Goal: Transaction & Acquisition: Purchase product/service

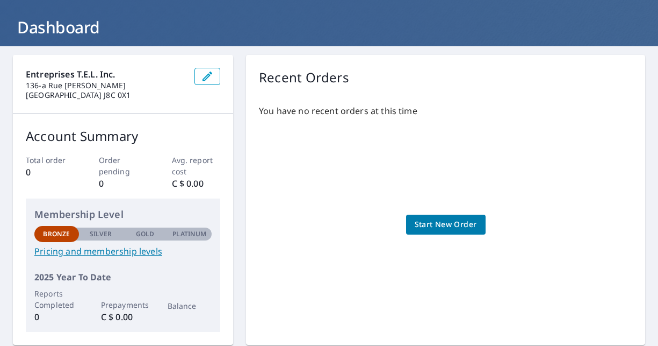
scroll to position [54, 0]
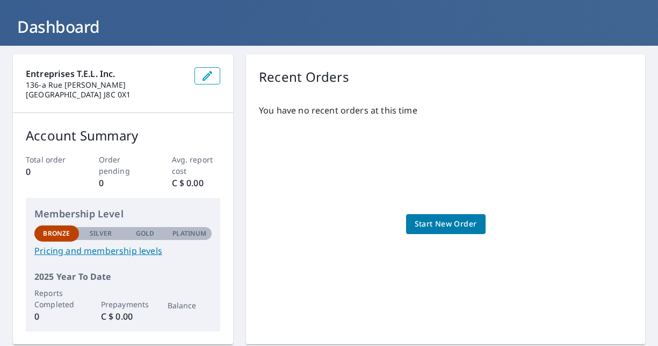
click at [446, 226] on span "Start New Order" at bounding box center [446, 223] width 62 height 13
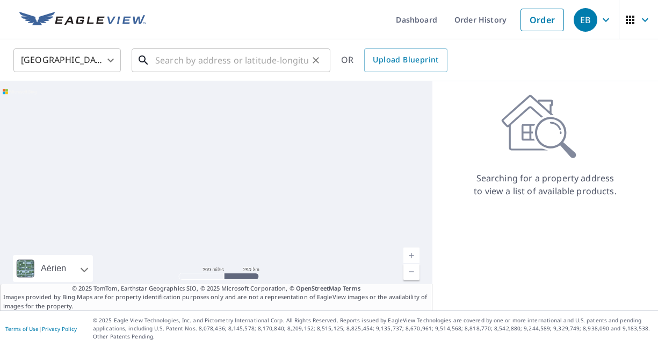
click at [188, 62] on input "text" at bounding box center [231, 60] width 153 height 30
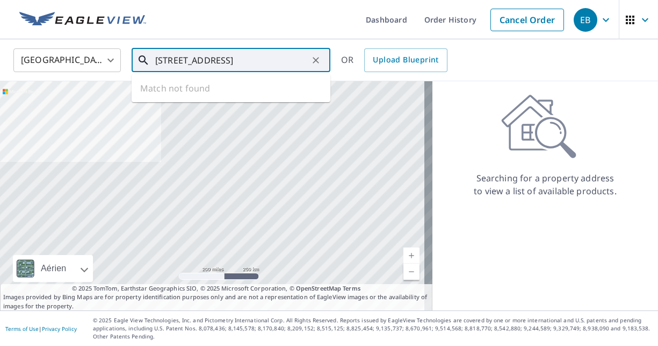
type input "[STREET_ADDRESS]"
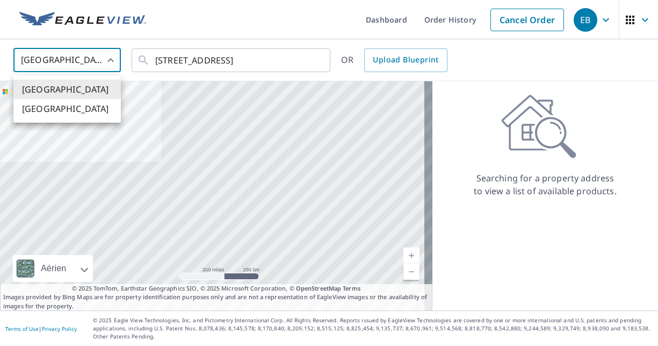
click at [103, 65] on body "EB EB Dashboard Order History Cancel Order EB [GEOGRAPHIC_DATA] [GEOGRAPHIC_DAT…" at bounding box center [329, 173] width 658 height 346
click at [49, 110] on li "[GEOGRAPHIC_DATA]" at bounding box center [67, 108] width 108 height 19
type input "CA"
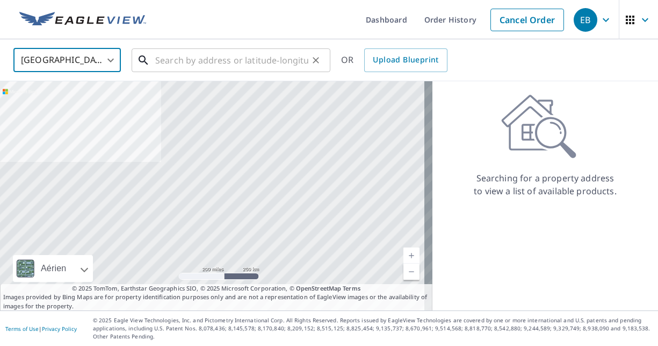
click at [244, 56] on input "text" at bounding box center [231, 60] width 153 height 30
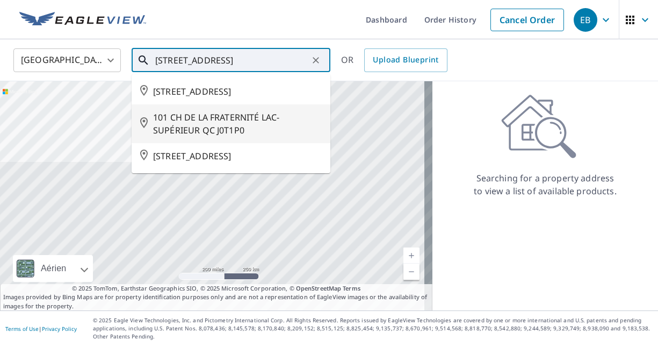
click at [211, 135] on span "101 CH DE LA FRATERNITÉ LAC-SUPÉRIEUR QC J0T1P0" at bounding box center [237, 124] width 169 height 26
type input "101 CH DE LA FRATERNITÉ LAC-SUPÉRIEUR QC J0T1P0"
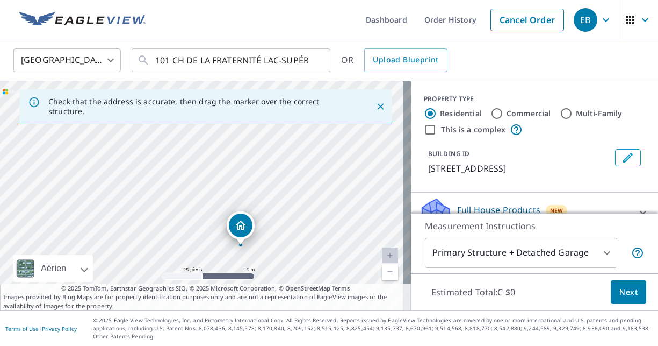
drag, startPoint x: 165, startPoint y: 166, endPoint x: 274, endPoint y: 246, distance: 135.4
click at [271, 300] on div "Check that the address is accurate, then drag the marker over the correct struc…" at bounding box center [205, 195] width 411 height 229
drag, startPoint x: 264, startPoint y: 212, endPoint x: 281, endPoint y: 290, distance: 79.7
click at [282, 295] on div "Check that the address is accurate, then drag the marker over the correct struc…" at bounding box center [205, 195] width 411 height 229
click at [267, 238] on div "101 DE LA FRATERNITÉ LAC-SUPÉRIEUR QC J0T1P0" at bounding box center [205, 195] width 411 height 229
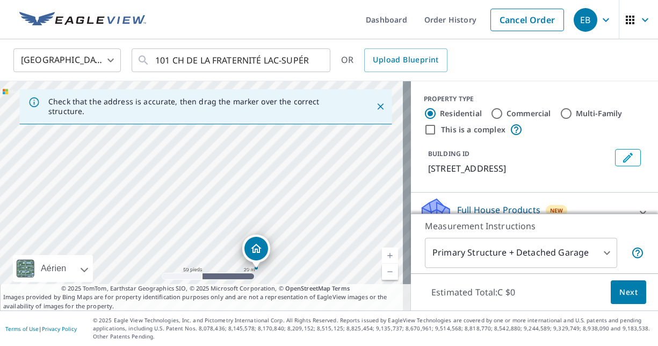
drag, startPoint x: 188, startPoint y: 185, endPoint x: 190, endPoint y: 218, distance: 32.9
click at [190, 218] on div "101 DE LA FRATERNITÉ LAC-SUPÉRIEUR QC J0T1P0" at bounding box center [205, 195] width 411 height 229
click at [190, 216] on div "101 DE LA FRATERNITÉ LAC-SUPÉRIEUR QC J0T1P0" at bounding box center [205, 195] width 411 height 229
drag, startPoint x: 166, startPoint y: 212, endPoint x: 202, endPoint y: 144, distance: 77.0
click at [202, 144] on div "101 DE LA FRATERNITÉ LAC-SUPÉRIEUR QC J0T1P0" at bounding box center [205, 195] width 411 height 229
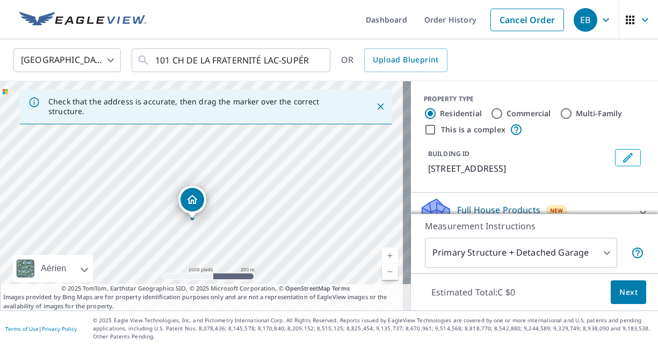
drag, startPoint x: 250, startPoint y: 167, endPoint x: 161, endPoint y: 235, distance: 112.3
click at [161, 235] on div "101 DE LA FRATERNITÉ LAC-SUPÉRIEUR QC J0T1P0" at bounding box center [205, 195] width 411 height 229
drag, startPoint x: 191, startPoint y: 243, endPoint x: 182, endPoint y: 292, distance: 49.8
click at [182, 292] on div "Check that the address is accurate, then drag the marker over the correct struc…" at bounding box center [205, 195] width 411 height 229
click at [232, 283] on div "101 DE LA FRATERNITÉ LAC-SUPÉRIEUR QC J0T1P0" at bounding box center [205, 195] width 411 height 229
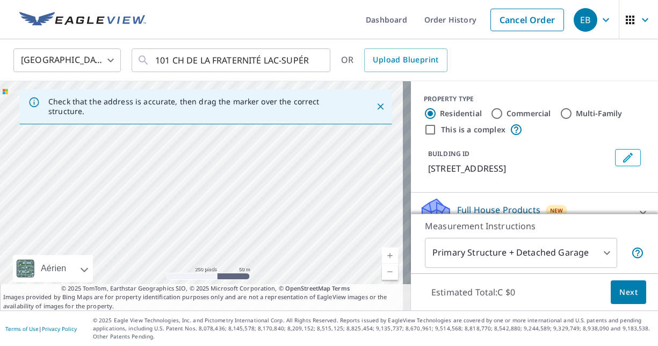
drag, startPoint x: 277, startPoint y: 161, endPoint x: 383, endPoint y: 105, distance: 120.0
click at [384, 100] on div "Check that the address is accurate, then drag the marker over the correct struc…" at bounding box center [205, 195] width 411 height 229
click at [262, 181] on div "101 DE LA FRATERNITÉ LAC-SUPÉRIEUR QC J0T1P0" at bounding box center [205, 195] width 411 height 229
drag, startPoint x: 213, startPoint y: 208, endPoint x: 260, endPoint y: 110, distance: 108.7
click at [260, 110] on div "Check that the address is accurate, then drag the marker over the correct struc…" at bounding box center [205, 195] width 411 height 229
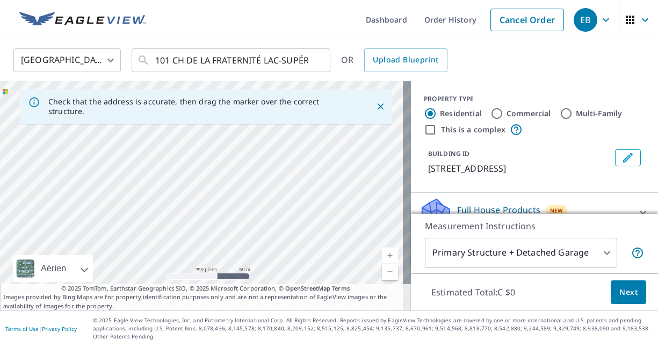
click at [246, 120] on div "Check that the address is accurate, then drag the marker over the correct struc…" at bounding box center [205, 106] width 372 height 35
click at [246, 138] on div "101 DE LA FRATERNITÉ LAC-SUPÉRIEUR QC J0T1P0" at bounding box center [205, 195] width 411 height 229
click at [377, 105] on icon "Close" at bounding box center [380, 106] width 6 height 6
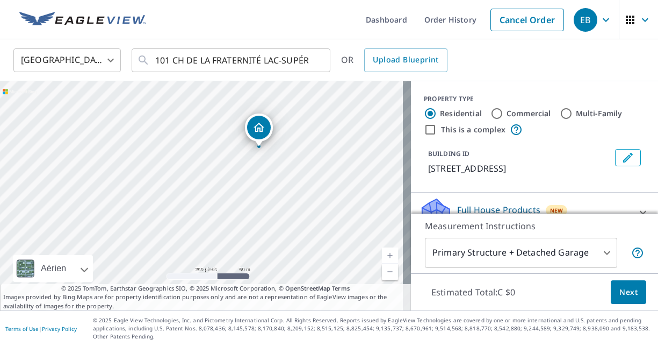
drag, startPoint x: 242, startPoint y: 237, endPoint x: 299, endPoint y: 194, distance: 71.1
click at [299, 194] on div "101 DE LA FRATERNITÉ LAC-SUPÉRIEUR QC J0T1P0" at bounding box center [205, 195] width 411 height 229
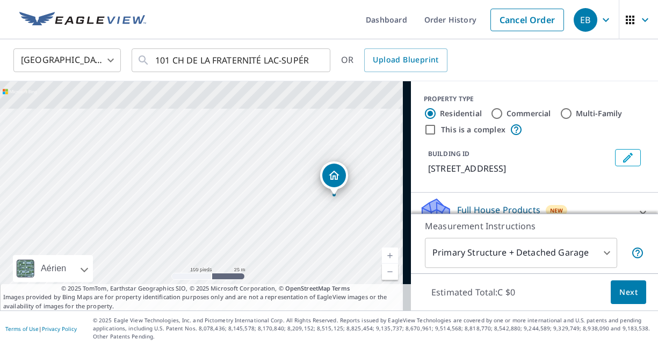
drag, startPoint x: 307, startPoint y: 184, endPoint x: 248, endPoint y: 272, distance: 105.4
click at [248, 272] on div "101 DE LA FRATERNITÉ LAC-SUPÉRIEUR QC J0T1P0" at bounding box center [205, 195] width 411 height 229
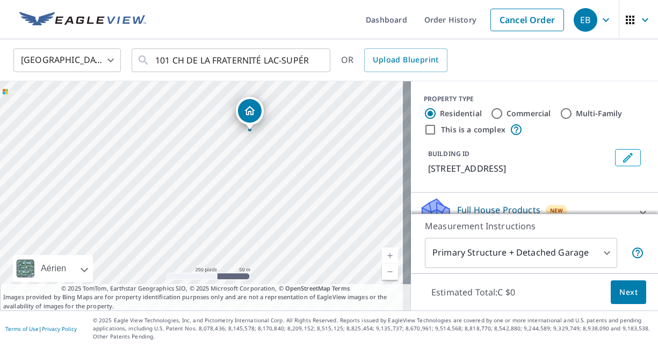
drag, startPoint x: 357, startPoint y: 219, endPoint x: 296, endPoint y: 159, distance: 85.5
click at [296, 159] on div "101 DE LA FRATERNITÉ LAC-SUPÉRIEUR QC J0T1P0" at bounding box center [205, 195] width 411 height 229
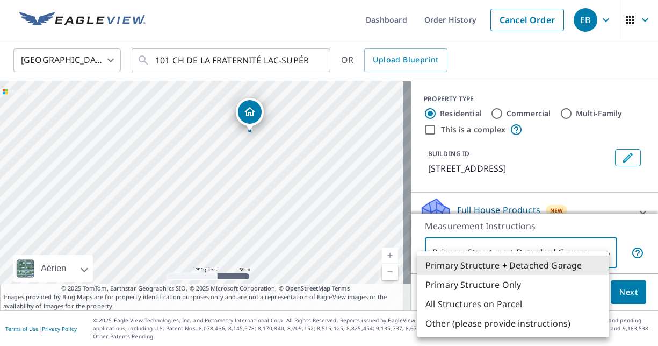
click at [604, 252] on body "EB EB Dashboard Order History Cancel Order EB Canada CA ​ 101 CH DE LA FRATERNI…" at bounding box center [329, 173] width 658 height 346
click at [509, 304] on li "All Structures on Parcel" at bounding box center [513, 303] width 192 height 19
type input "3"
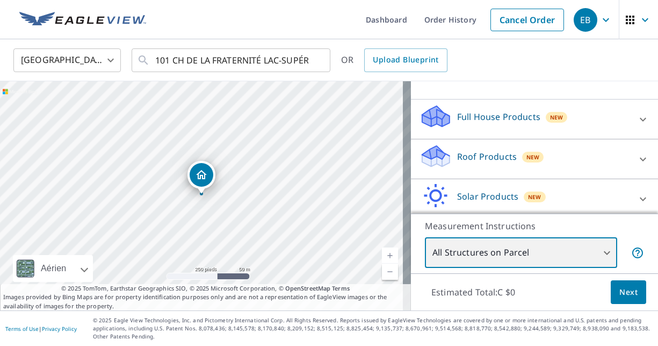
scroll to position [108, 0]
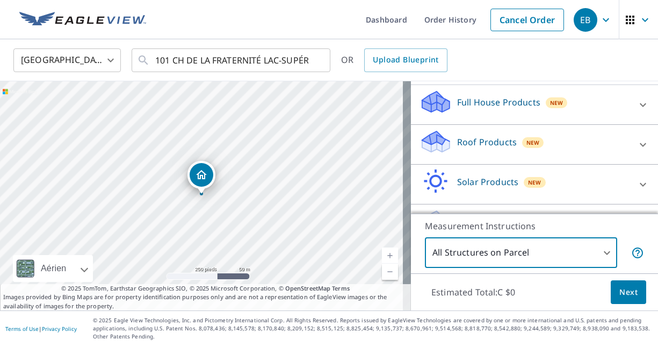
click at [467, 148] on p "Roof Products" at bounding box center [487, 141] width 60 height 13
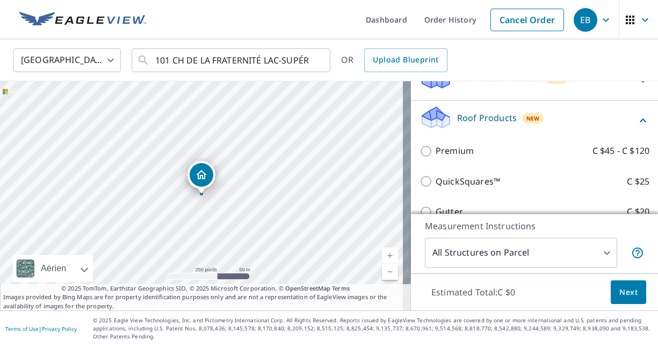
scroll to position [161, 0]
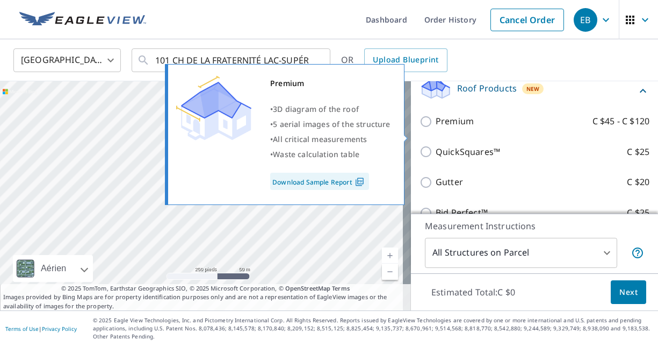
click at [421, 128] on input "Premium C $45 - C $120" at bounding box center [428, 121] width 16 height 13
checkbox input "true"
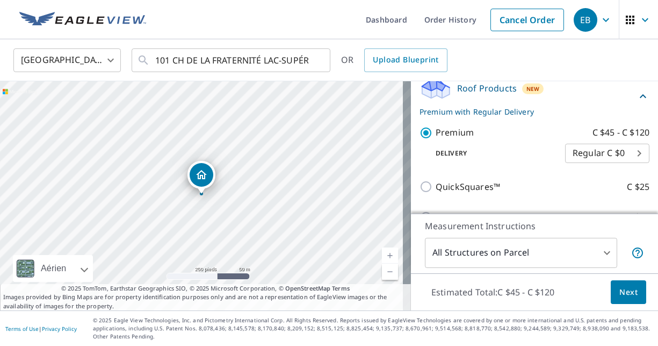
click at [626, 167] on body "EB EB Dashboard Order History Cancel Order EB Canada CA ​ 101 CH DE LA FRATERNI…" at bounding box center [329, 173] width 658 height 346
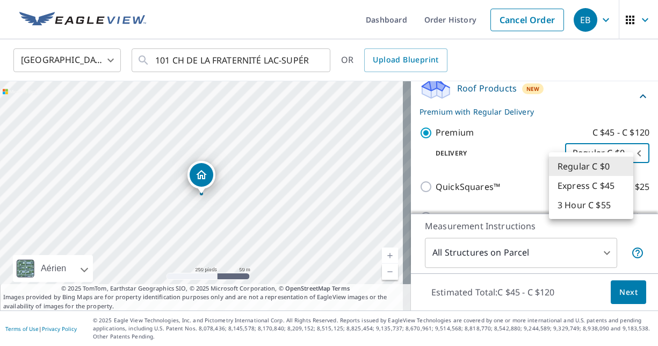
click at [579, 168] on li "Regular C $0" at bounding box center [591, 165] width 84 height 19
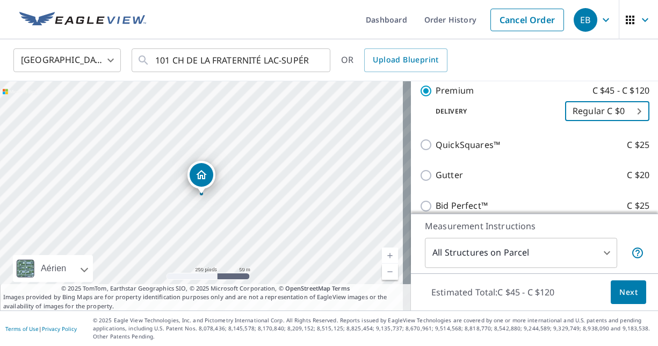
scroll to position [202, 0]
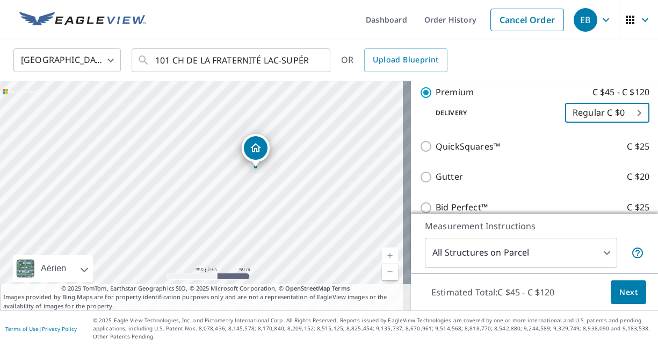
drag, startPoint x: 307, startPoint y: 185, endPoint x: 319, endPoint y: 189, distance: 12.9
click at [319, 189] on div "101 DE LA FRATERNITÉ LAC-SUPÉRIEUR QC J0T1P0" at bounding box center [205, 195] width 411 height 229
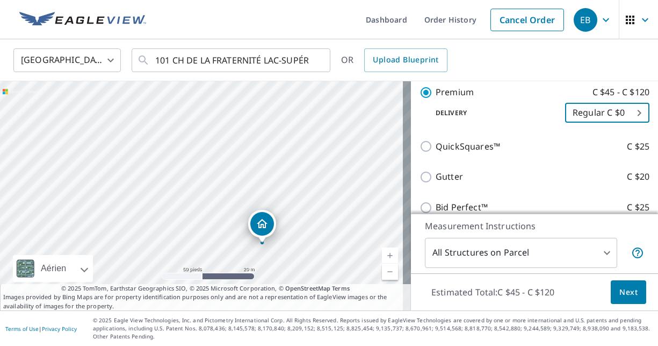
drag, startPoint x: 250, startPoint y: 174, endPoint x: 356, endPoint y: 214, distance: 112.8
click at [356, 214] on div "101 DE LA FRATERNITÉ LAC-SUPÉRIEUR QC J0T1P0" at bounding box center [205, 195] width 411 height 229
drag, startPoint x: 268, startPoint y: 146, endPoint x: 334, endPoint y: 169, distance: 69.4
click at [334, 169] on div "101 DE LA FRATERNITÉ LAC-SUPÉRIEUR QC J0T1P0" at bounding box center [205, 195] width 411 height 229
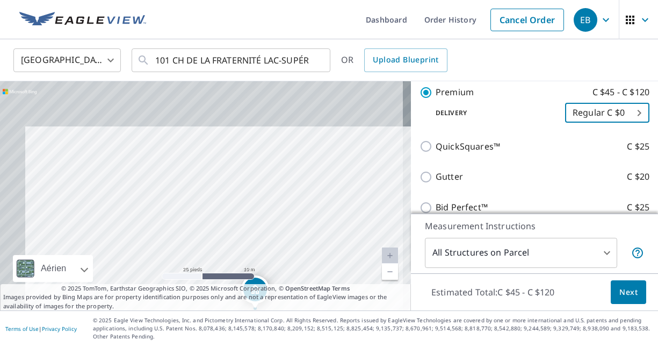
drag, startPoint x: 253, startPoint y: 166, endPoint x: 286, endPoint y: 214, distance: 59.5
click at [286, 216] on div "101 DE LA FRATERNITÉ LAC-SUPÉRIEUR QC J0T1P0" at bounding box center [205, 195] width 411 height 229
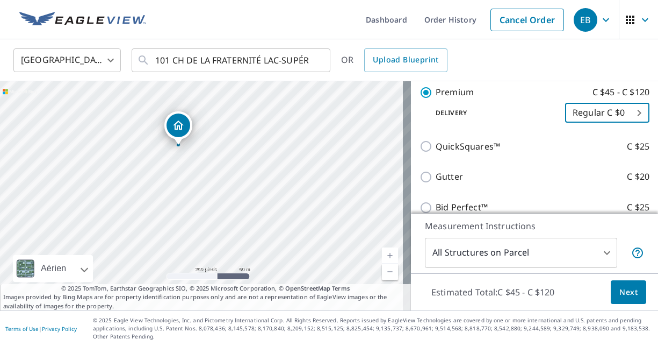
drag, startPoint x: 255, startPoint y: 207, endPoint x: 199, endPoint y: 194, distance: 58.0
click at [199, 194] on div "101 DE LA FRATERNITÉ LAC-SUPÉRIEUR QC J0T1P0" at bounding box center [205, 195] width 411 height 229
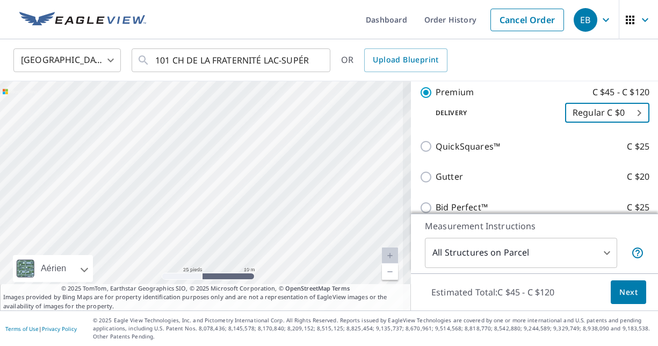
drag, startPoint x: 221, startPoint y: 209, endPoint x: 233, endPoint y: 284, distance: 76.7
click at [225, 307] on div "101 DE LA FRATERNITÉ LAC-SUPÉRIEUR QC J0T1P0 Aérien Route Carte routière standa…" at bounding box center [205, 195] width 411 height 229
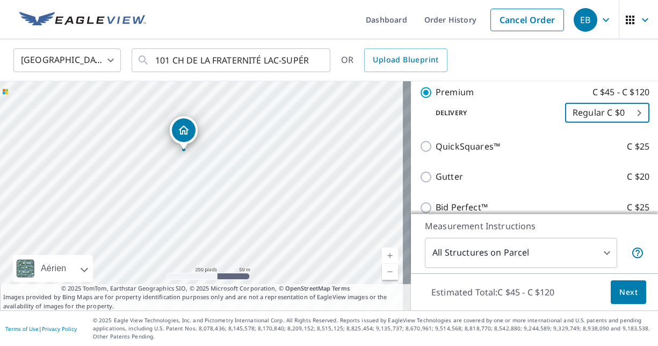
drag, startPoint x: 240, startPoint y: 151, endPoint x: 233, endPoint y: 203, distance: 52.6
click at [233, 203] on div "101 DE LA FRATERNITÉ LAC-SUPÉRIEUR QC J0T1P0" at bounding box center [205, 195] width 411 height 229
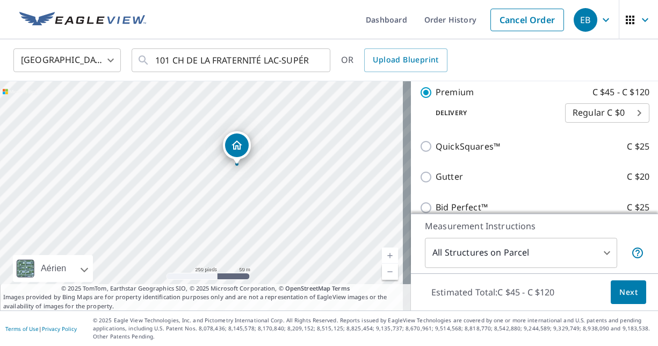
drag, startPoint x: 185, startPoint y: 160, endPoint x: 240, endPoint y: 149, distance: 55.9
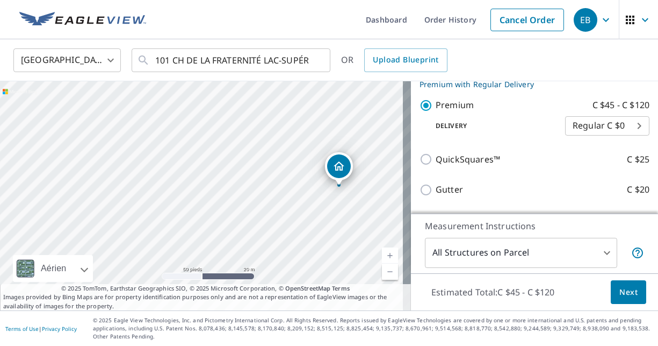
drag, startPoint x: 189, startPoint y: 202, endPoint x: 329, endPoint y: 189, distance: 140.3
click at [331, 189] on div "104 DE LA FRATERNITÉ LAC-SUPÉRIEUR QC J0T1P0" at bounding box center [205, 195] width 411 height 229
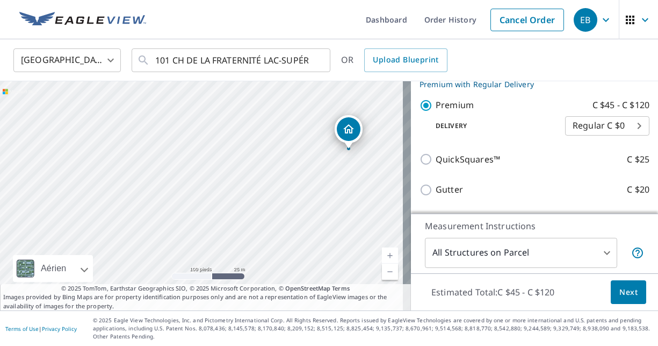
drag, startPoint x: 261, startPoint y: 197, endPoint x: 283, endPoint y: 155, distance: 47.4
click at [283, 155] on div "104 DE LA FRATERNITÉ LAC-SUPÉRIEUR QC J0T1P0" at bounding box center [205, 195] width 411 height 229
click at [313, 198] on div "104 DE LA FRATERNITÉ LAC-SUPÉRIEUR QC J0T1P0" at bounding box center [205, 195] width 411 height 229
drag, startPoint x: 221, startPoint y: 156, endPoint x: 328, endPoint y: 221, distance: 125.5
click at [329, 223] on div "104 DE LA FRATERNITÉ LAC-SUPÉRIEUR QC J0T1P0" at bounding box center [205, 195] width 411 height 229
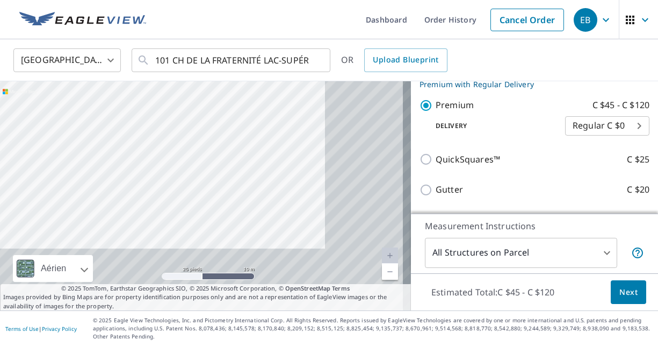
drag, startPoint x: 326, startPoint y: 217, endPoint x: 183, endPoint y: 123, distance: 171.4
click at [171, 109] on div "104 DE LA FRATERNITÉ LAC-SUPÉRIEUR QC J0T1P0" at bounding box center [205, 195] width 411 height 229
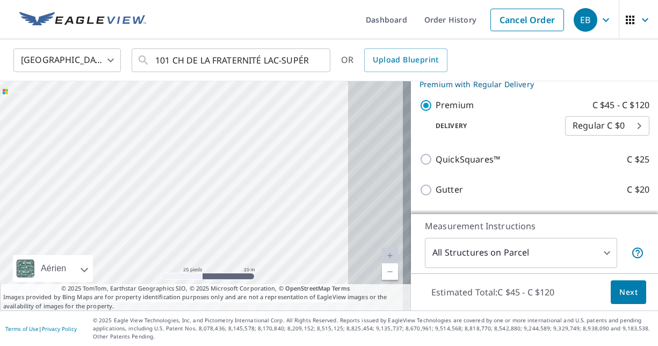
drag, startPoint x: 238, startPoint y: 152, endPoint x: 87, endPoint y: 135, distance: 151.4
click at [89, 136] on div "104 DE LA FRATERNITÉ LAC-SUPÉRIEUR QC J0T1P0" at bounding box center [205, 195] width 411 height 229
drag, startPoint x: 190, startPoint y: 148, endPoint x: 125, endPoint y: 97, distance: 82.6
click at [111, 94] on div "104 DE LA FRATERNITÉ LAC-SUPÉRIEUR QC J0T1P0" at bounding box center [205, 195] width 411 height 229
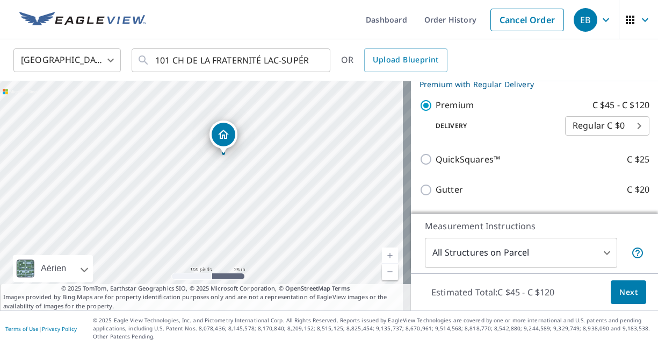
drag, startPoint x: 191, startPoint y: 124, endPoint x: 206, endPoint y: 194, distance: 71.5
click at [206, 194] on div "104 DE LA FRATERNITÉ LAC-SUPÉRIEUR QC J0T1P0" at bounding box center [205, 195] width 411 height 229
drag, startPoint x: 222, startPoint y: 167, endPoint x: 206, endPoint y: 141, distance: 30.1
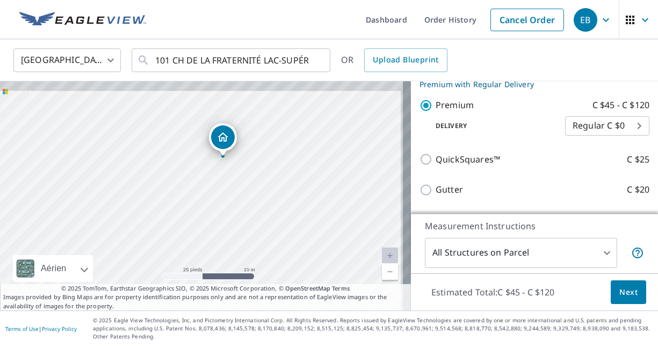
drag, startPoint x: 225, startPoint y: 199, endPoint x: 289, endPoint y: 79, distance: 135.6
click at [289, 79] on div "Canada CA ​ 101 CH DE LA FRATERNITÉ LAC-SUPÉRIEUR QC J0T1P0 ​ OR Upload Bluepri…" at bounding box center [329, 174] width 658 height 271
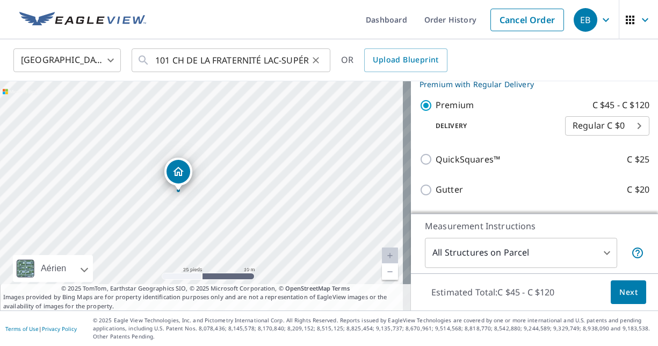
drag, startPoint x: 242, startPoint y: 116, endPoint x: 274, endPoint y: 63, distance: 60.7
click at [262, 87] on div "104 DE LA FRATERNITÉ LAC-SUPÉRIEUR QC J0T1P0" at bounding box center [205, 195] width 411 height 229
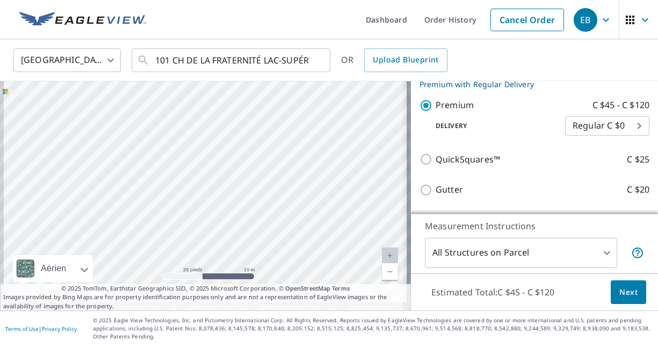
drag, startPoint x: 245, startPoint y: 171, endPoint x: 285, endPoint y: 94, distance: 87.3
click at [285, 94] on div "104 DE LA FRATERNITÉ LAC-SUPÉRIEUR QC J0T1P0" at bounding box center [205, 195] width 411 height 229
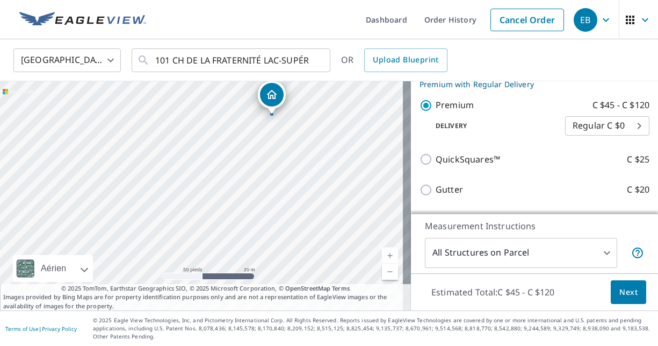
drag, startPoint x: 277, startPoint y: 117, endPoint x: 280, endPoint y: 162, distance: 45.8
click at [280, 162] on div "104 DE LA FRATERNITÉ LAC-SUPÉRIEUR QC J0T1P0" at bounding box center [205, 195] width 411 height 229
drag, startPoint x: 269, startPoint y: 134, endPoint x: 316, endPoint y: 89, distance: 64.6
click at [316, 89] on div "104 DE LA FRATERNITÉ LAC-SUPÉRIEUR QC J0T1P0" at bounding box center [205, 195] width 411 height 229
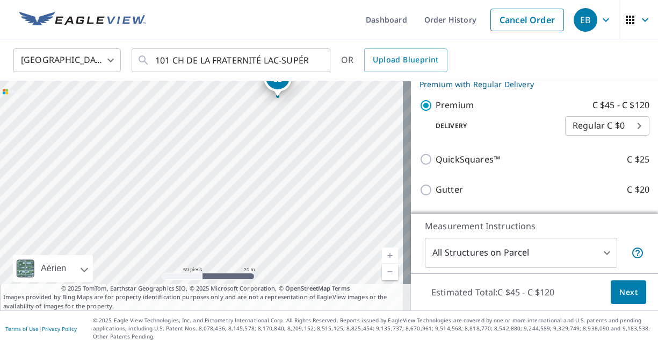
click at [294, 114] on div "104 DE LA FRATERNITÉ LAC-SUPÉRIEUR QC J0T1P0" at bounding box center [205, 195] width 411 height 229
drag, startPoint x: 268, startPoint y: 164, endPoint x: 248, endPoint y: 268, distance: 106.2
click at [247, 281] on div "104 DE LA FRATERNITÉ LAC-SUPÉRIEUR QC J0T1P0" at bounding box center [205, 195] width 411 height 229
drag, startPoint x: 241, startPoint y: 174, endPoint x: 390, endPoint y: 76, distance: 178.2
click at [390, 76] on div "Canada CA ​ 101 CH DE LA FRATERNITÉ LAC-SUPÉRIEUR QC J0T1P0 ​ OR Upload Bluepri…" at bounding box center [329, 174] width 658 height 271
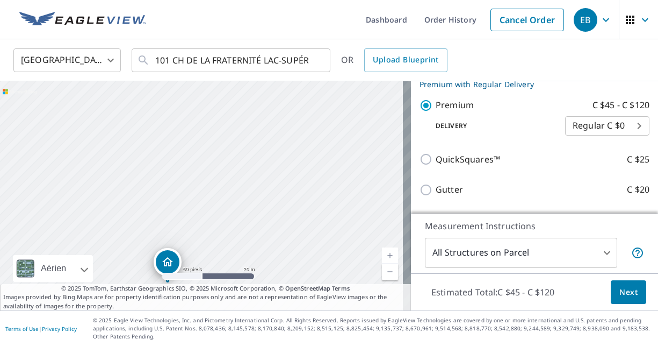
drag, startPoint x: 260, startPoint y: 142, endPoint x: 293, endPoint y: 98, distance: 55.2
click at [288, 104] on div "104 DE LA FRATERNITÉ LAC-SUPÉRIEUR QC J0T1P0" at bounding box center [205, 195] width 411 height 229
drag, startPoint x: 127, startPoint y: 194, endPoint x: 312, endPoint y: 80, distance: 216.7
click at [316, 73] on div "Canada CA ​ 101 CH DE LA FRATERNITÉ LAC-SUPÉRIEUR QC J0T1P0 ​ OR Upload Bluepri…" at bounding box center [329, 174] width 658 height 271
click at [271, 109] on div "104 DE LA FRATERNITÉ LAC-SUPÉRIEUR QC J0T1P0" at bounding box center [205, 195] width 411 height 229
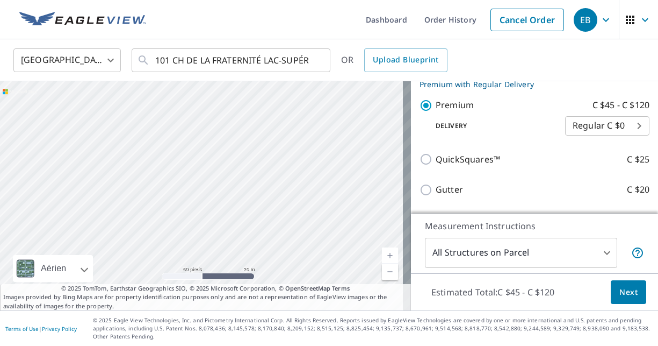
drag, startPoint x: 257, startPoint y: 246, endPoint x: 375, endPoint y: 225, distance: 119.1
click at [375, 226] on div "104 DE LA FRATERNITÉ LAC-SUPÉRIEUR QC J0T1P0" at bounding box center [205, 195] width 411 height 229
drag, startPoint x: 285, startPoint y: 180, endPoint x: 261, endPoint y: 248, distance: 72.4
click at [261, 248] on div "104 DE LA FRATERNITÉ LAC-SUPÉRIEUR QC J0T1P0" at bounding box center [205, 195] width 411 height 229
drag, startPoint x: 317, startPoint y: 213, endPoint x: 303, endPoint y: 184, distance: 32.0
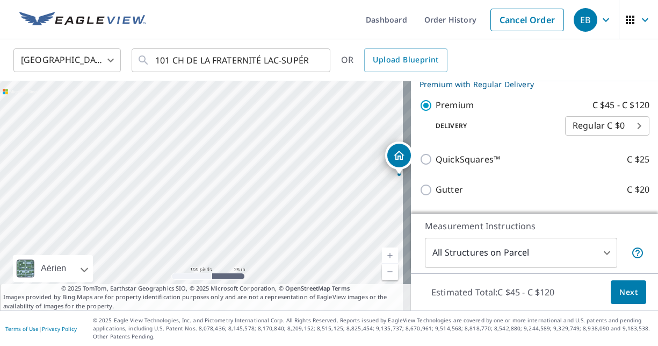
click at [303, 184] on div "104 DE LA FRATERNITÉ LAC-SUPÉRIEUR QC J0T1P0" at bounding box center [205, 195] width 411 height 229
drag, startPoint x: 261, startPoint y: 155, endPoint x: 285, endPoint y: 184, distance: 37.8
click at [285, 184] on div "104 DE LA FRATERNITÉ LAC-SUPÉRIEUR QC J0T1P0" at bounding box center [205, 195] width 411 height 229
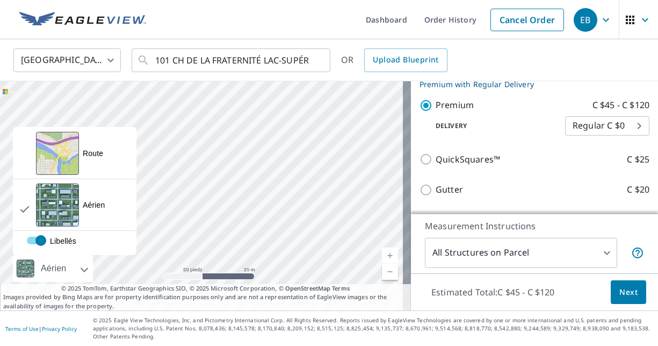
click at [76, 265] on div at bounding box center [72, 268] width 6 height 27
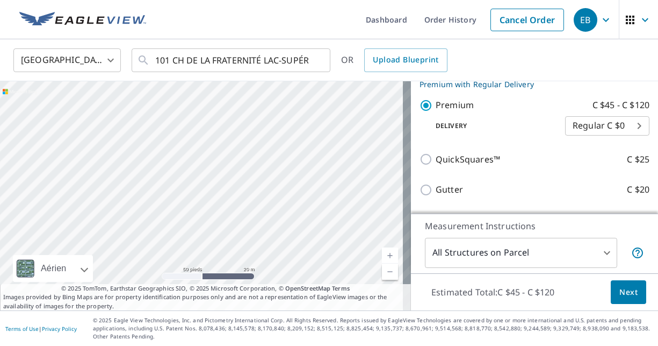
click at [76, 265] on div at bounding box center [72, 268] width 6 height 27
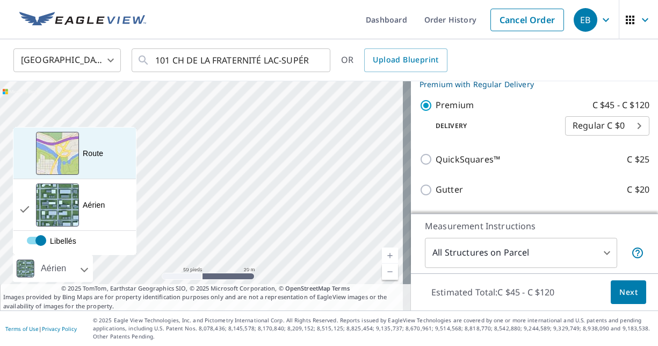
click at [65, 149] on div "Vue aérienne et plus..." at bounding box center [57, 153] width 43 height 43
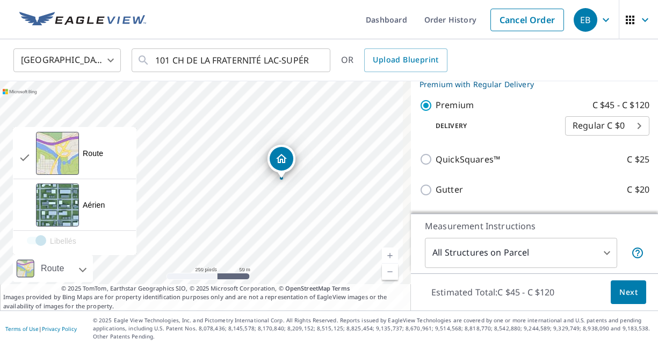
click at [74, 267] on div at bounding box center [71, 268] width 6 height 27
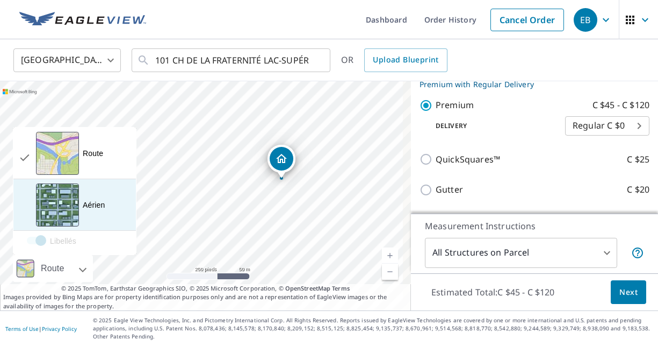
click at [88, 219] on div "Aérien Vue détaillée du dessus" at bounding box center [74, 205] width 123 height 52
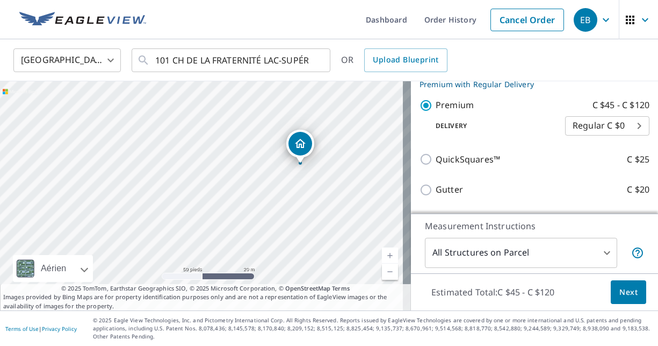
drag, startPoint x: 153, startPoint y: 111, endPoint x: 119, endPoint y: 52, distance: 68.4
click at [118, 48] on div "Canada CA ​ 101 CH DE LA FRATERNITÉ LAC-SUPÉRIEUR QC J0T1P0 ​ OR Upload Bluepri…" at bounding box center [329, 174] width 658 height 271
click at [189, 100] on div "104 DE LA FRATERNITÉ LAC-SUPÉRIEUR QC J0T1P0" at bounding box center [205, 195] width 411 height 229
drag, startPoint x: 356, startPoint y: 158, endPoint x: 173, endPoint y: 135, distance: 184.2
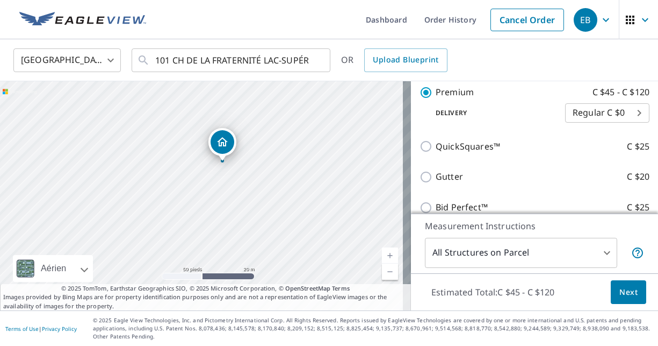
click at [273, 140] on div "101 DE LA FRATERNITÉ LAC-SUPÉRIEUR QC J0T1P0" at bounding box center [205, 195] width 411 height 229
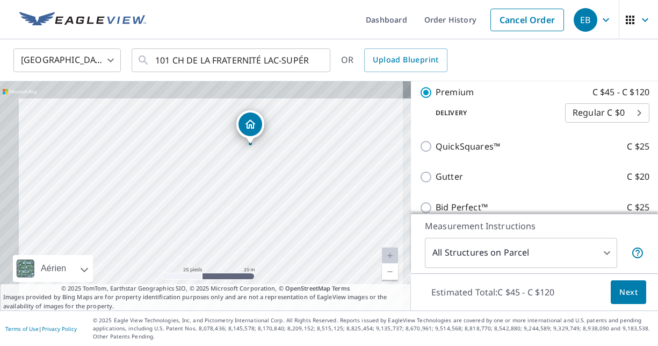
drag, startPoint x: 270, startPoint y: 196, endPoint x: 302, endPoint y: 244, distance: 57.4
click at [304, 244] on div "101 DE LA FRATERNITÉ LAC-SUPÉRIEUR QC J0T1P0" at bounding box center [205, 195] width 411 height 229
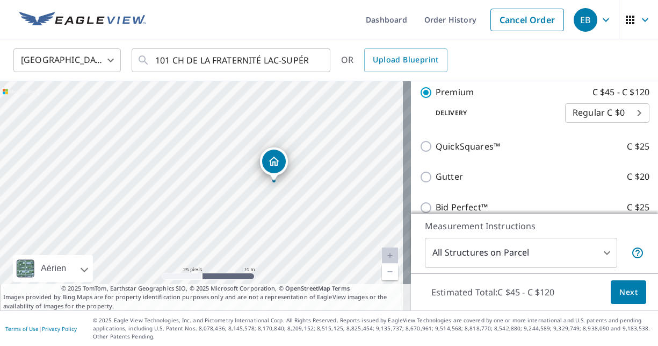
click at [298, 230] on div "101 DE LA FRATERNITÉ LAC-SUPÉRIEUR QC J0T1P0" at bounding box center [205, 195] width 411 height 229
click at [623, 292] on span "Next" at bounding box center [629, 291] width 18 height 13
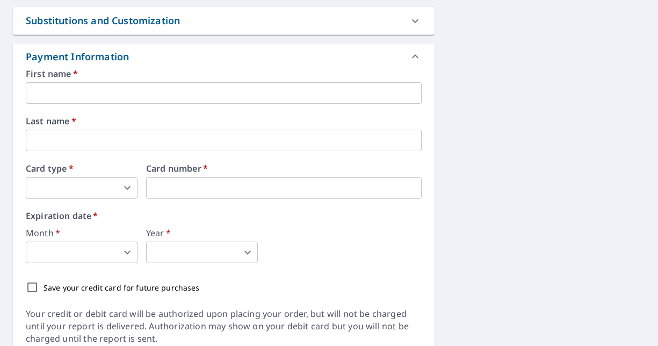
scroll to position [538, 0]
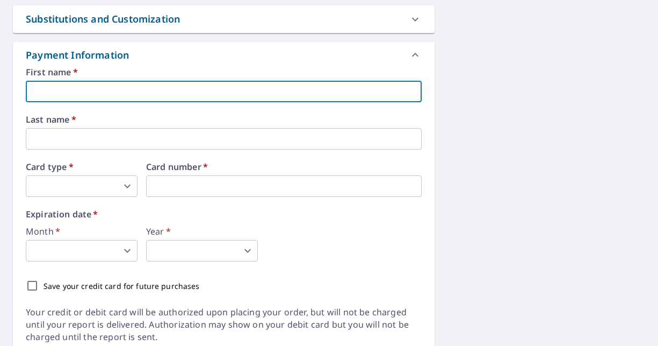
click at [56, 92] on input "text" at bounding box center [224, 92] width 396 height 22
checkbox input "true"
type input "e"
checkbox input "true"
type input "el"
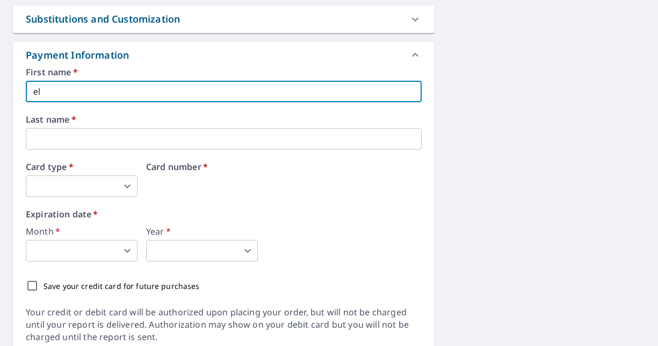
checkbox input "true"
type input "eli"
checkbox input "true"
type input "[PERSON_NAME]"
checkbox input "true"
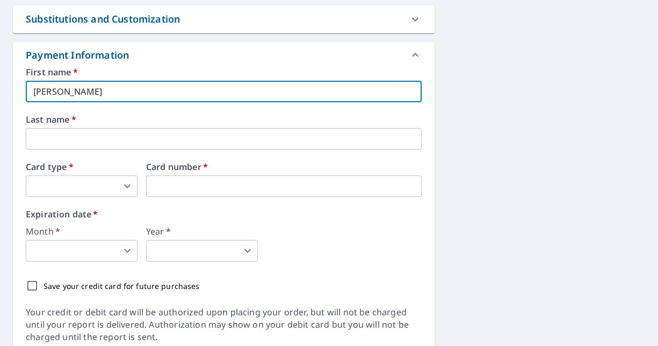
type input "[PERSON_NAME]"
checkbox input "true"
type input "[PERSON_NAME]"
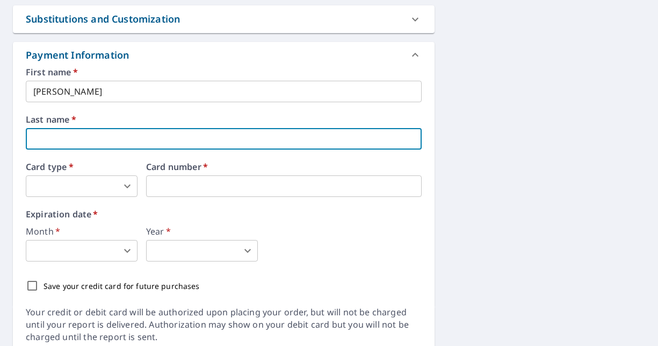
click at [62, 144] on input "text" at bounding box center [224, 139] width 396 height 22
click at [54, 132] on input "text" at bounding box center [224, 139] width 396 height 22
checkbox input "true"
type input "b"
checkbox input "true"
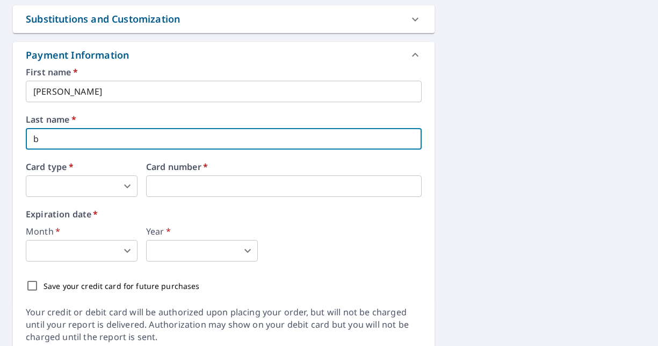
type input "be"
checkbox input "true"
type input "ber"
checkbox input "true"
type input "beru"
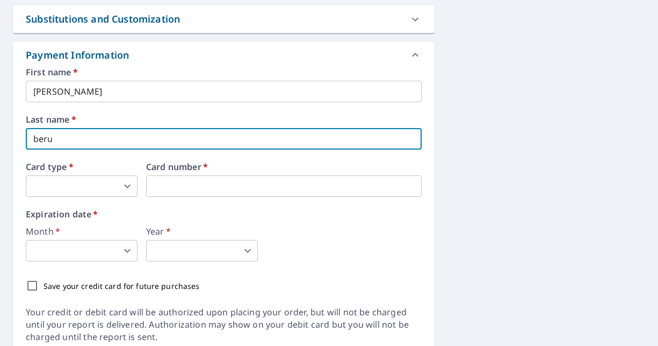
checkbox input "true"
type input "berub"
checkbox input "true"
type input "[PERSON_NAME]"
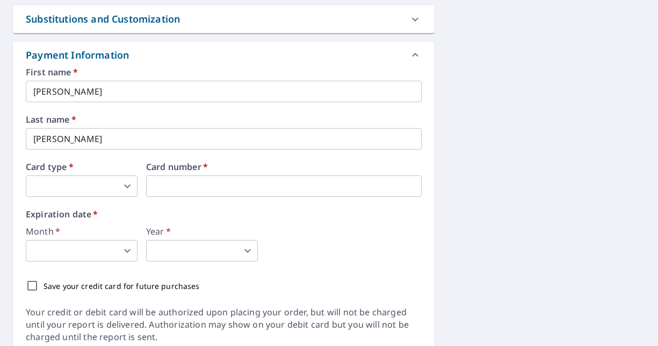
click at [25, 187] on div "First name   * [PERSON_NAME] ​ Last name   * [PERSON_NAME] ​ Card type   * ​ 0 …" at bounding box center [224, 187] width 422 height 238
click at [40, 188] on body "EB EB Dashboard Order History Cancel Order EB Dashboard / Finalize Order Finali…" at bounding box center [329, 173] width 658 height 346
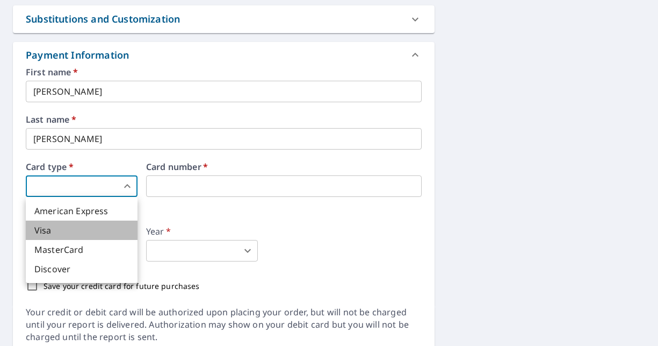
click at [53, 231] on li "Visa" at bounding box center [82, 229] width 112 height 19
checkbox input "true"
type input "2"
click at [127, 186] on body "EB EB Dashboard Order History Cancel Order EB Dashboard / Finalize Order Finali…" at bounding box center [329, 173] width 658 height 346
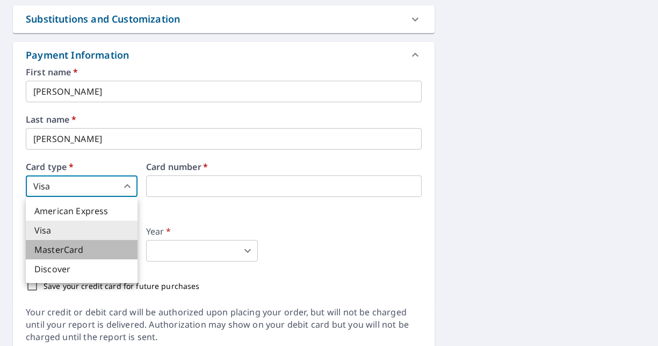
click at [88, 249] on li "MasterCard" at bounding box center [82, 249] width 112 height 19
checkbox input "true"
type input "3"
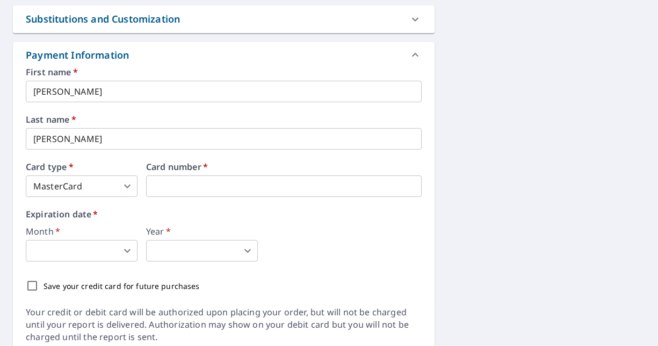
click at [64, 251] on body "EB EB Dashboard Order History Cancel Order EB Dashboard / Finalize Order Finali…" at bounding box center [329, 173] width 658 height 346
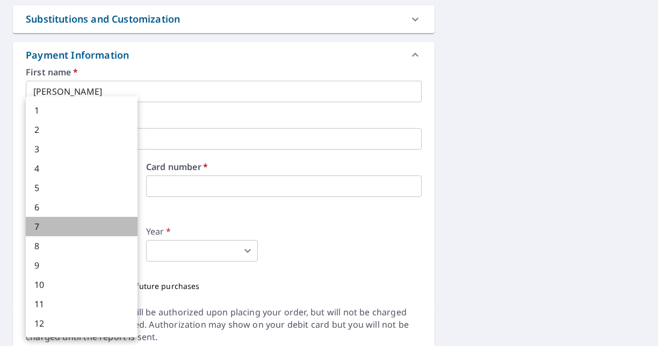
click at [76, 221] on li "7" at bounding box center [82, 226] width 112 height 19
checkbox input "true"
type input "7"
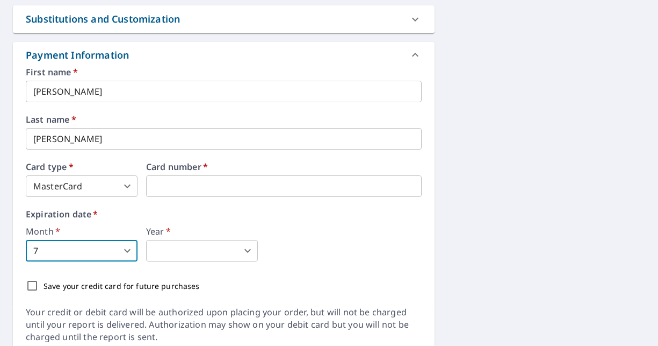
click at [238, 253] on body "EB EB Dashboard Order History Cancel Order EB Dashboard / Finalize Order Finali…" at bounding box center [329, 173] width 658 height 346
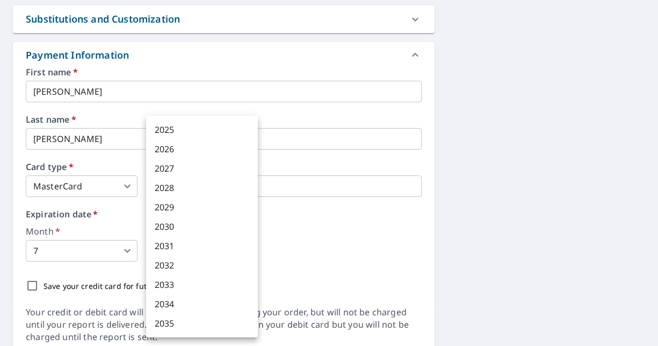
click at [175, 188] on li "2028" at bounding box center [202, 187] width 112 height 19
checkbox input "true"
type input "2028"
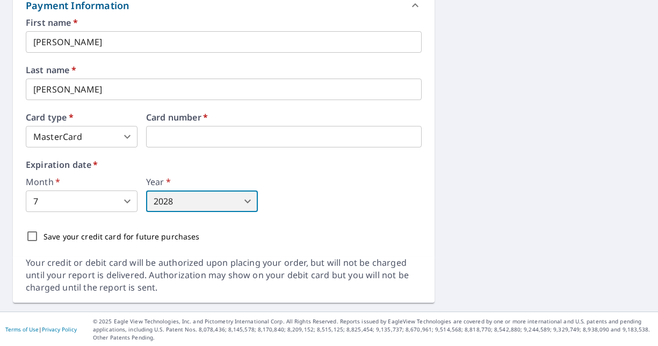
scroll to position [588, 0]
click at [34, 239] on input "Save your credit card for future purchases" at bounding box center [32, 235] width 23 height 23
checkbox input "true"
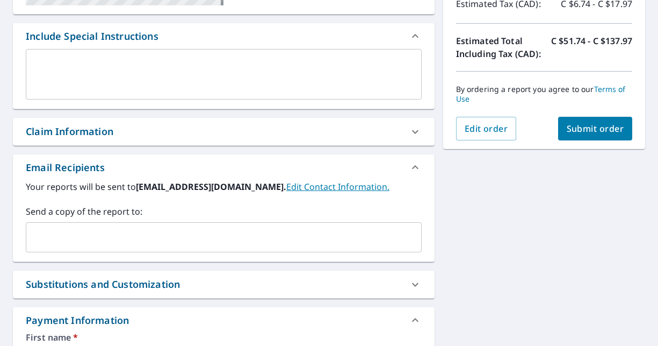
scroll to position [265, 0]
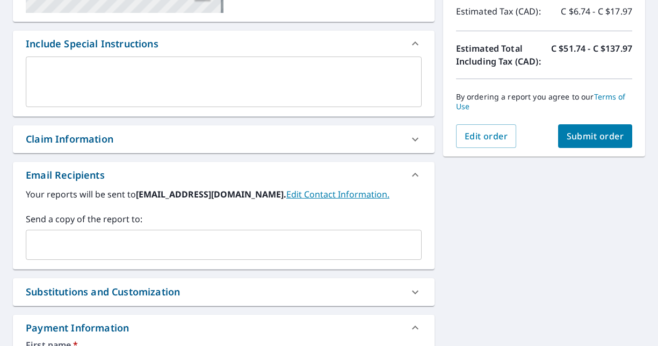
click at [585, 140] on span "Submit order" at bounding box center [596, 136] width 58 height 12
checkbox input "true"
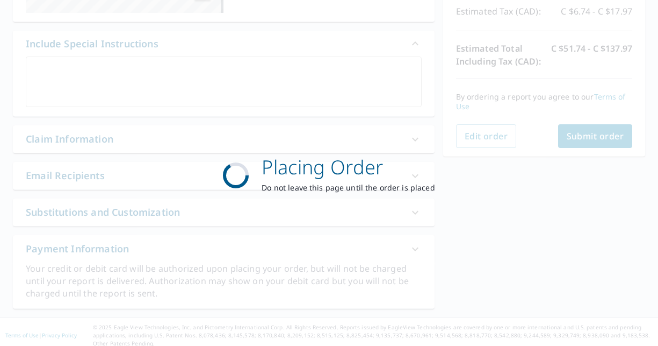
scroll to position [0, 0]
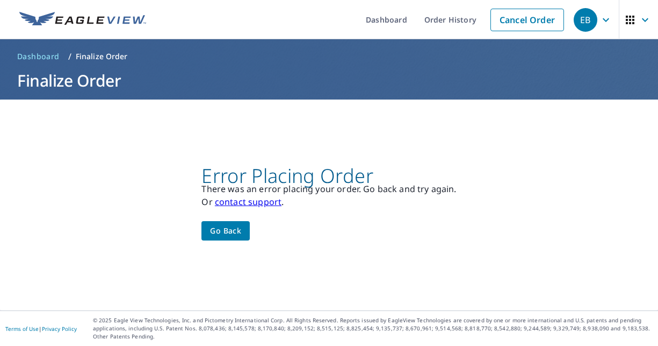
click at [227, 236] on span "Go back" at bounding box center [225, 230] width 31 height 13
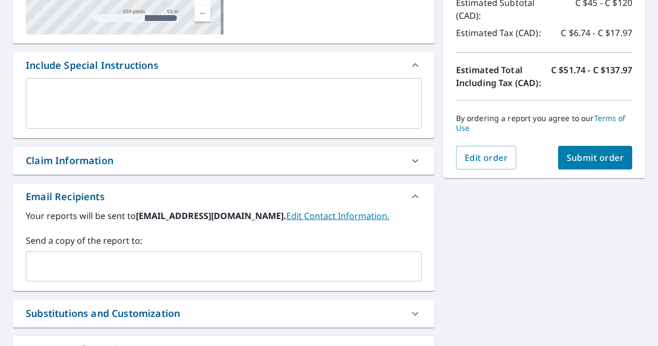
scroll to position [215, 0]
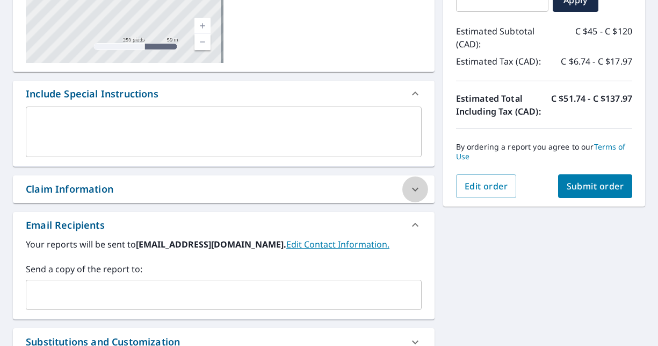
click at [415, 191] on icon at bounding box center [415, 189] width 13 height 13
checkbox input "true"
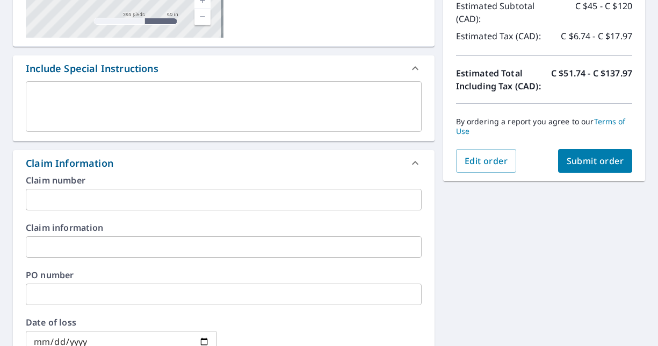
scroll to position [323, 0]
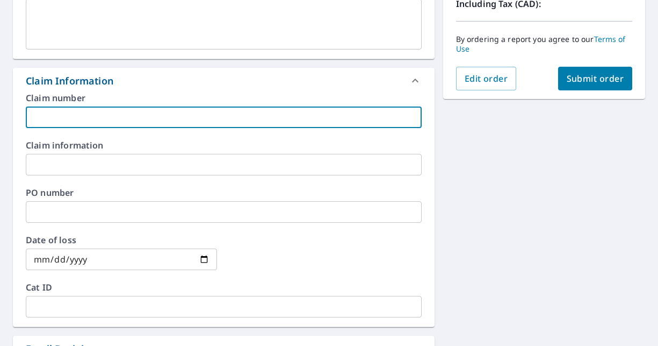
click at [73, 123] on input "text" at bounding box center [224, 117] width 396 height 22
type input "0"
checkbox input "true"
type input "00"
checkbox input "true"
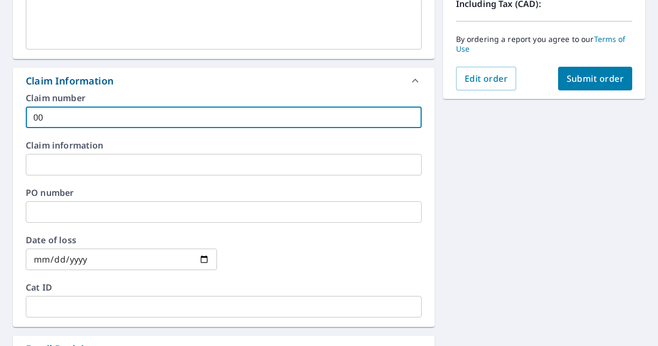
type input "000"
checkbox input "true"
type input "0001"
checkbox input "true"
type input "0001"
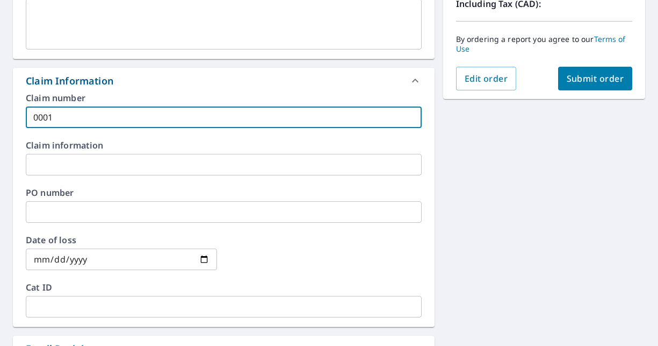
click at [55, 166] on input "text" at bounding box center [224, 165] width 396 height 22
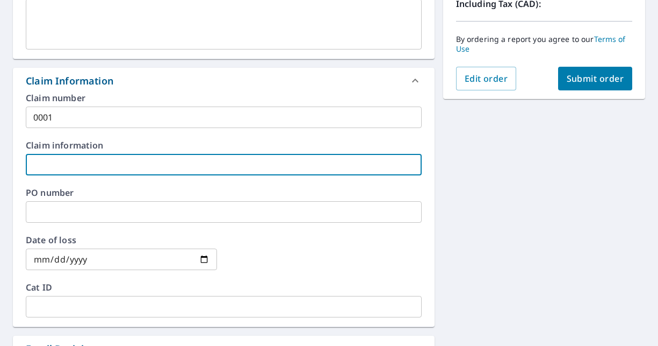
type input "0"
checkbox input "true"
type input "00"
checkbox input "true"
type input "000"
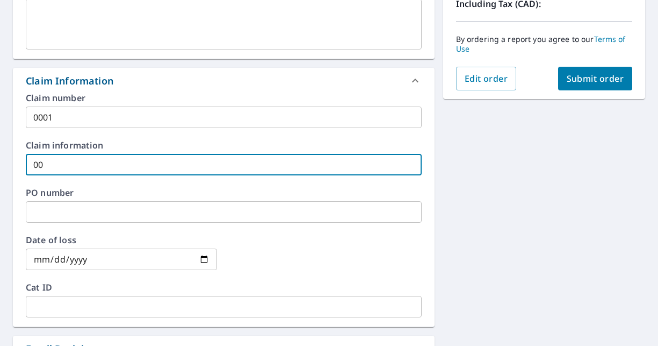
checkbox input "true"
type input "0001"
checkbox input "true"
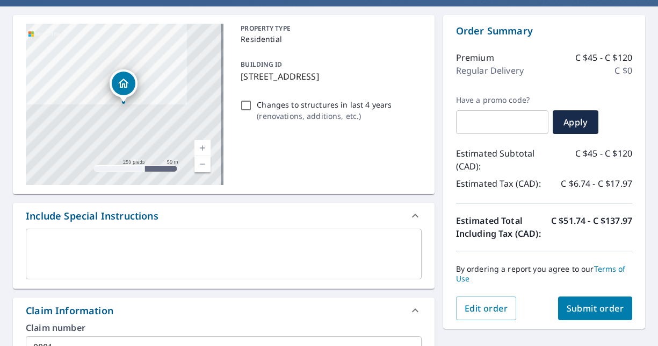
scroll to position [12, 0]
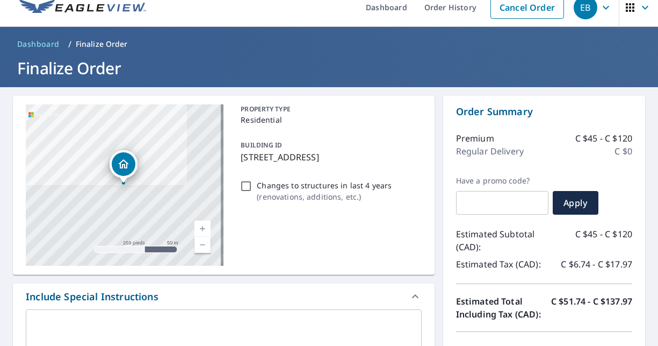
type input "0001"
click at [242, 192] on input "Changes to structures in last 4 years ( renovations, additions, etc. )" at bounding box center [246, 186] width 13 height 13
checkbox input "true"
click at [248, 192] on input "Changes to structures in last 4 years ( renovations, additions, etc. )" at bounding box center [246, 186] width 13 height 13
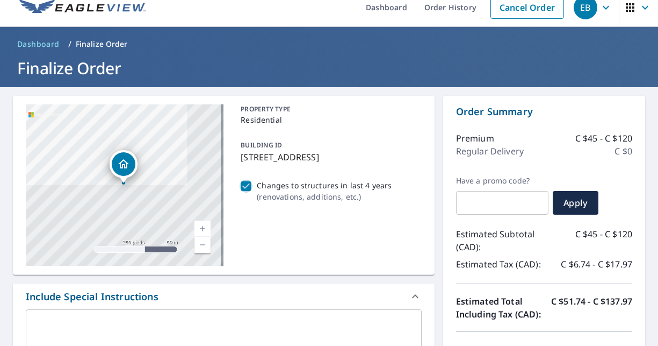
checkbox input "false"
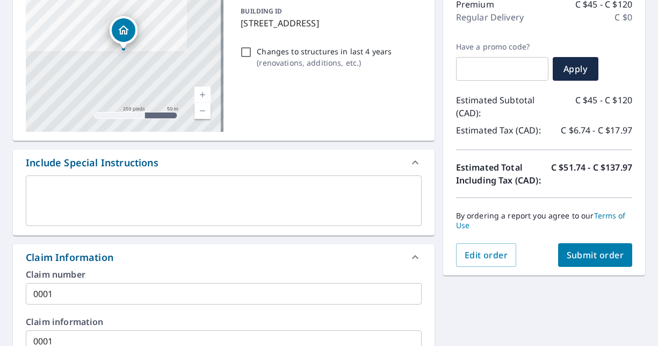
scroll to position [174, 0]
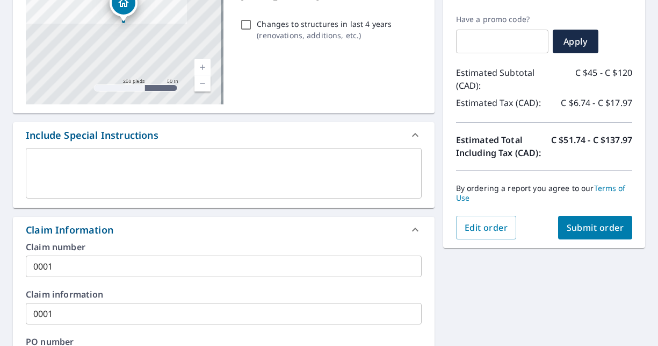
click at [584, 227] on span "Submit order" at bounding box center [596, 227] width 58 height 12
checkbox input "true"
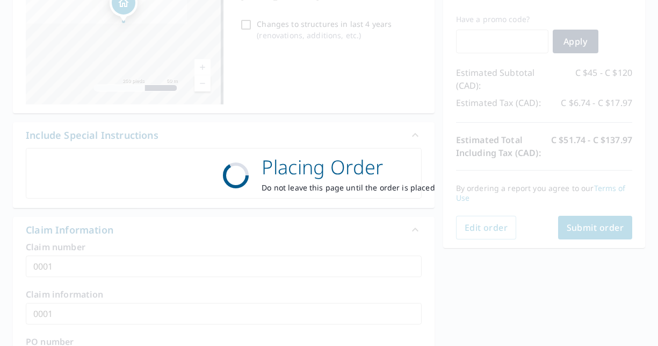
scroll to position [0, 0]
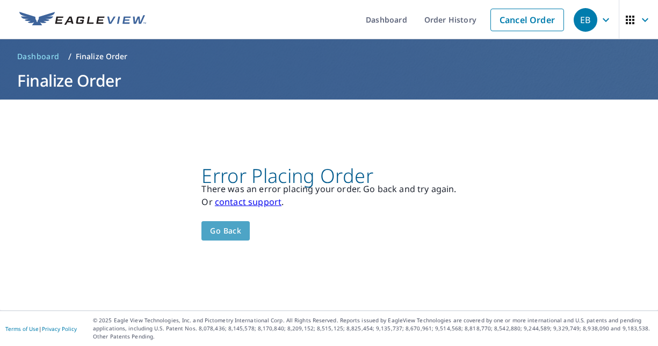
click at [231, 235] on span "Go back" at bounding box center [225, 230] width 31 height 13
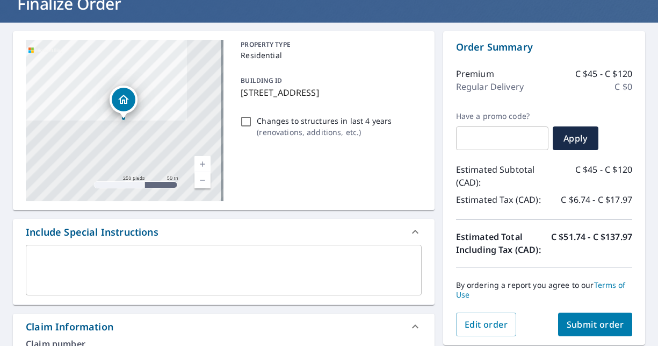
scroll to position [66, 0]
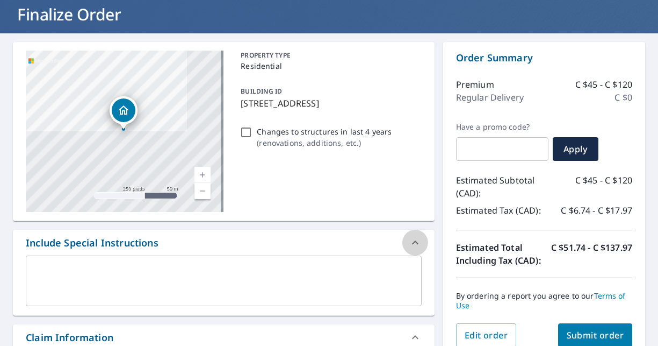
click at [409, 241] on icon at bounding box center [415, 242] width 13 height 13
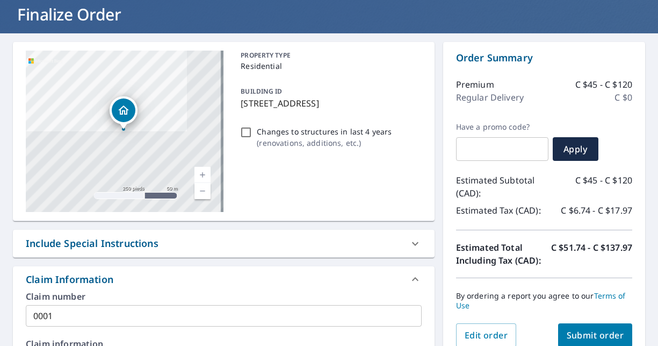
click at [410, 239] on icon at bounding box center [415, 243] width 13 height 13
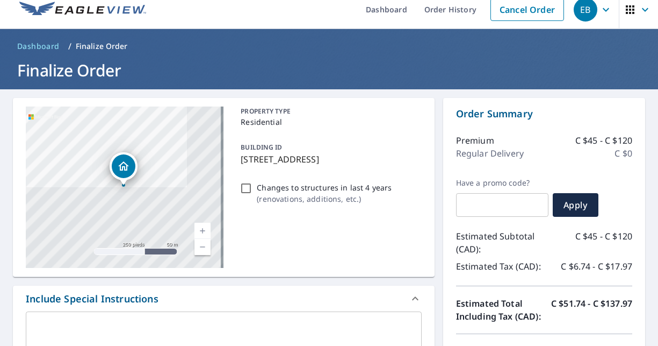
scroll to position [0, 0]
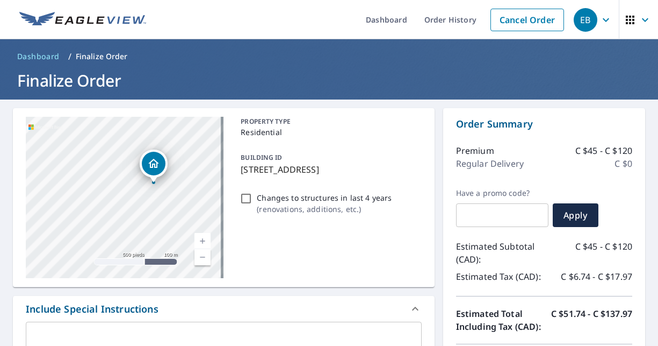
drag, startPoint x: 103, startPoint y: 181, endPoint x: 184, endPoint y: 183, distance: 81.2
click at [184, 183] on div "101 DE LA FRATERNITÉ LAC-SUPÉRIEUR QC J0T1P0" at bounding box center [125, 197] width 198 height 161
checkbox input "true"
